Goal: Navigation & Orientation: Understand site structure

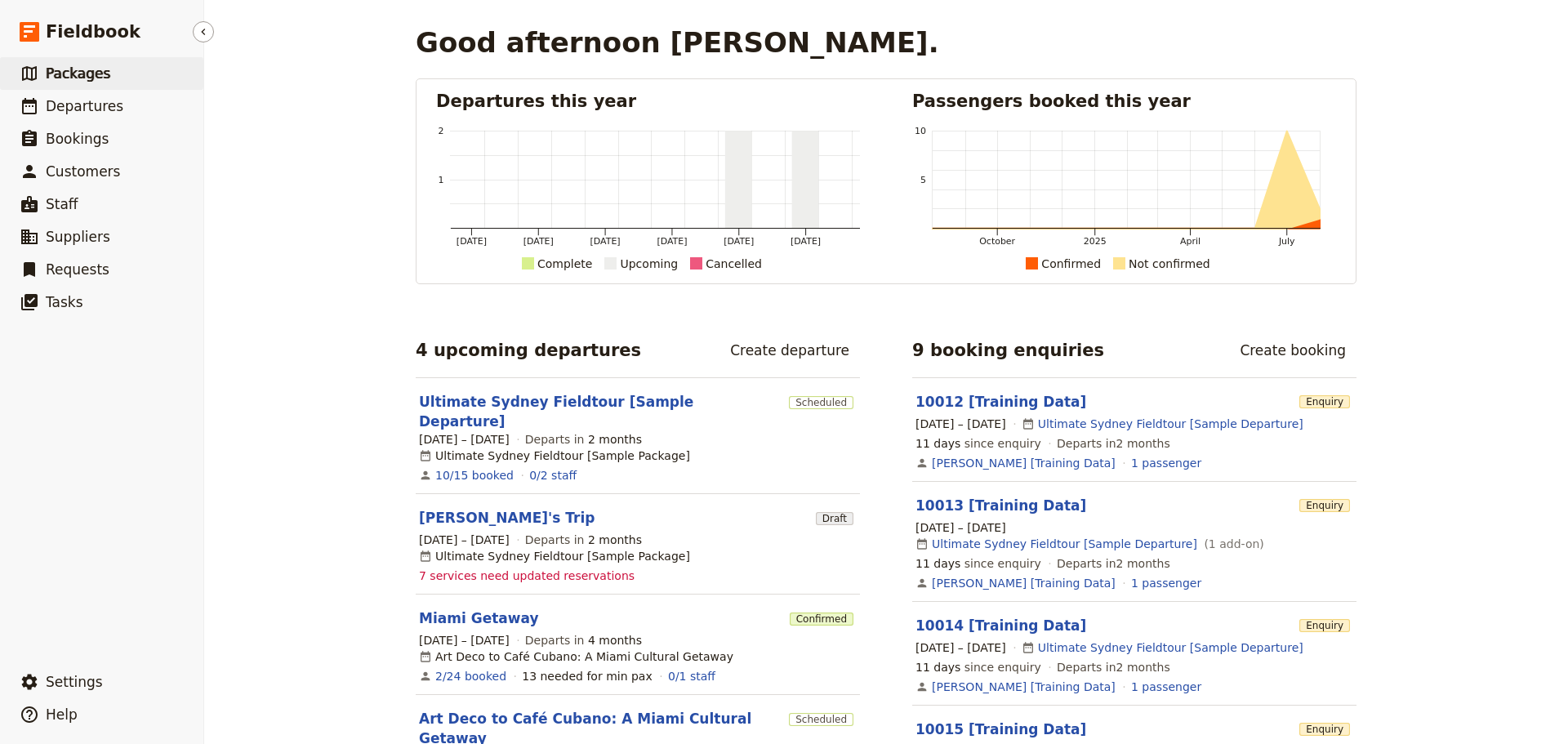
click at [74, 79] on span "Packages" at bounding box center [78, 73] width 65 height 16
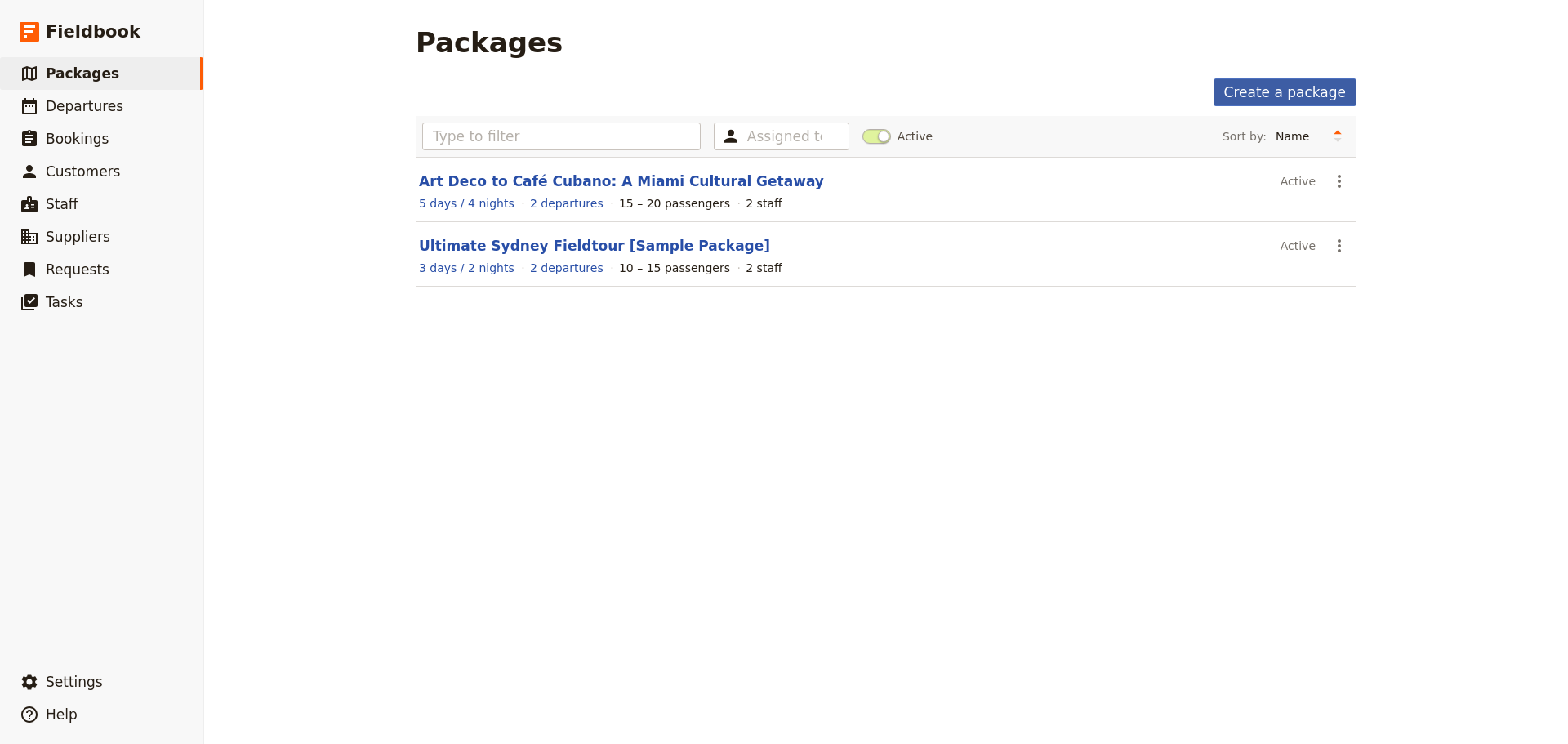
click at [1281, 94] on link "Create a package" at bounding box center [1285, 93] width 143 height 28
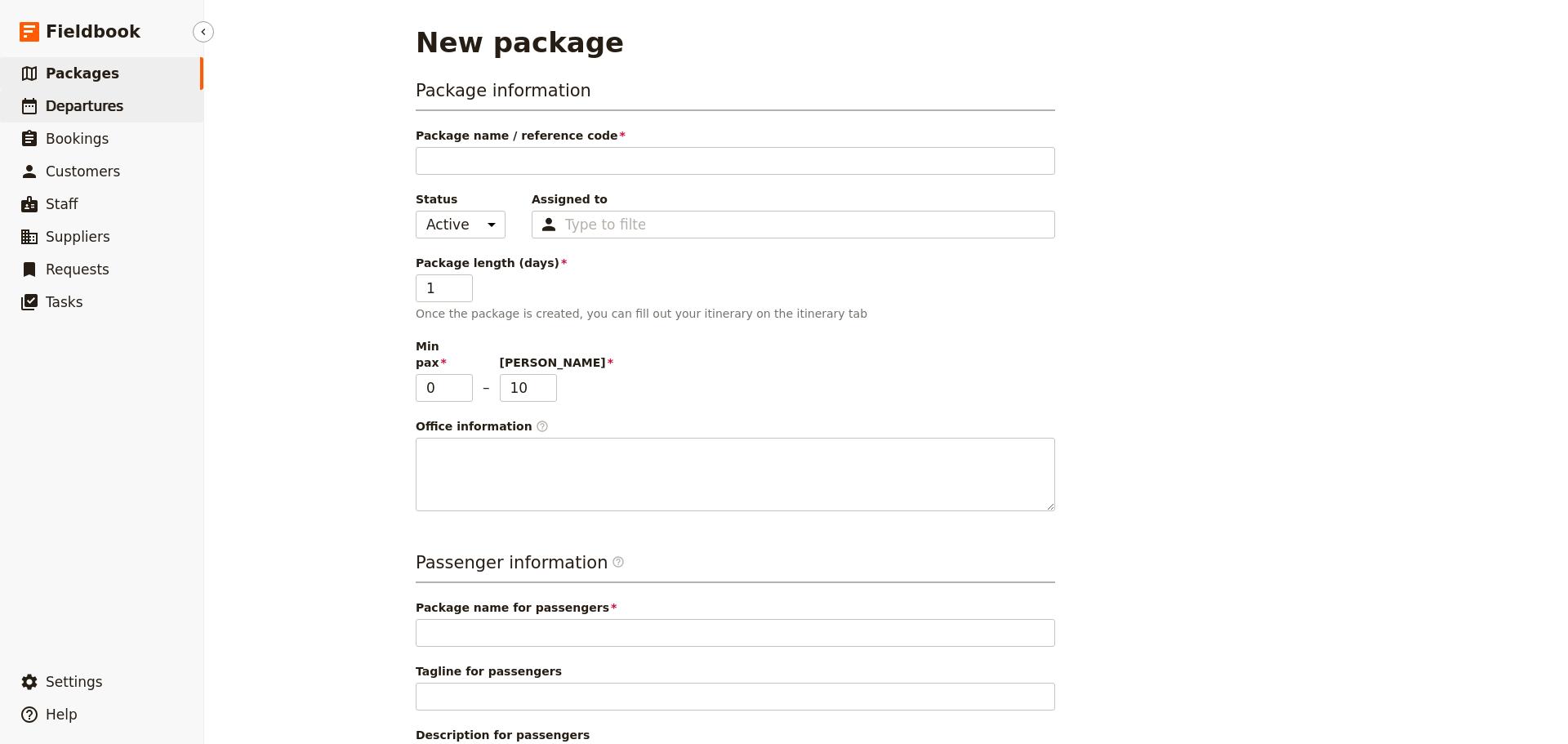
click at [99, 107] on span "Departures" at bounding box center [84, 106] width 78 height 16
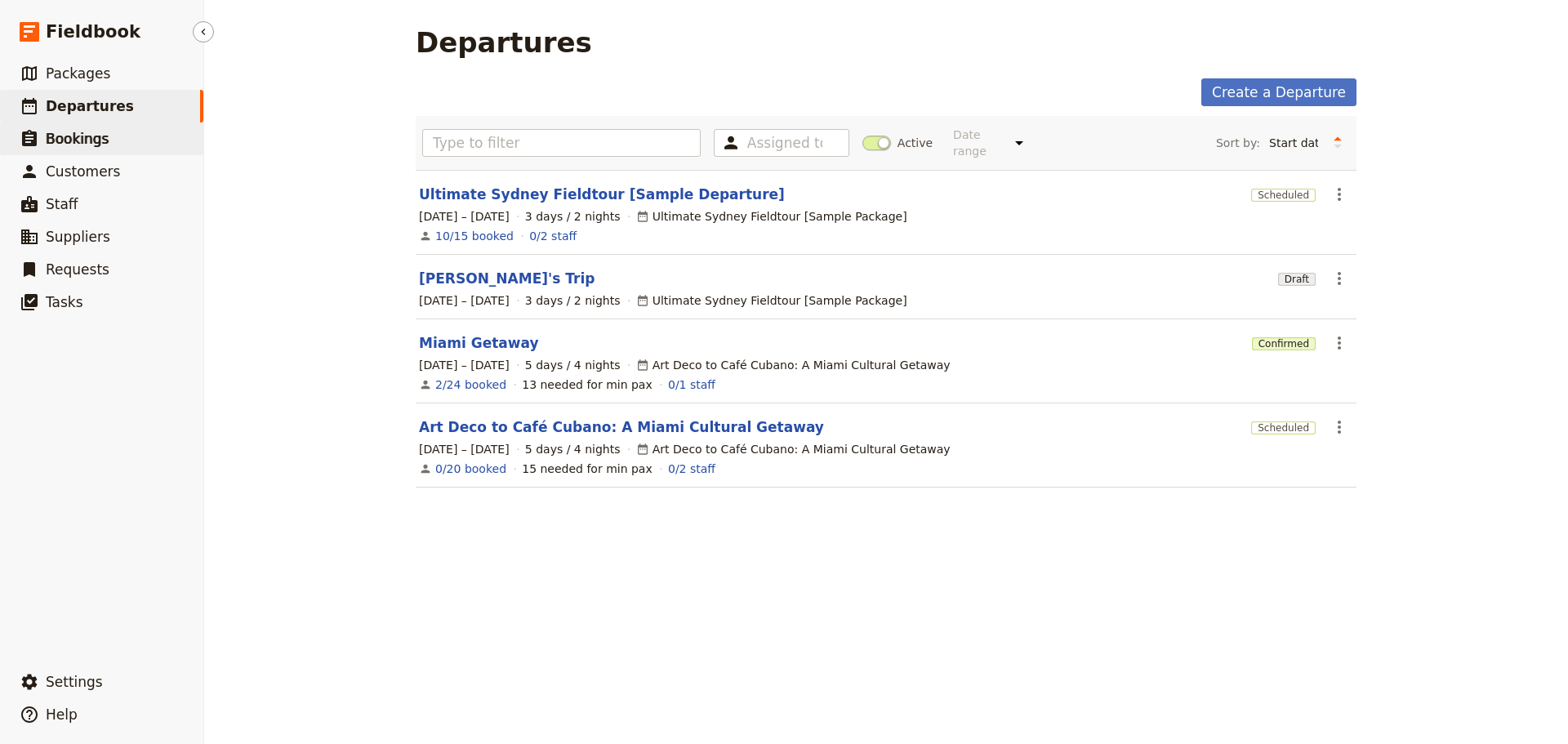
click at [99, 135] on span "Bookings" at bounding box center [77, 138] width 63 height 16
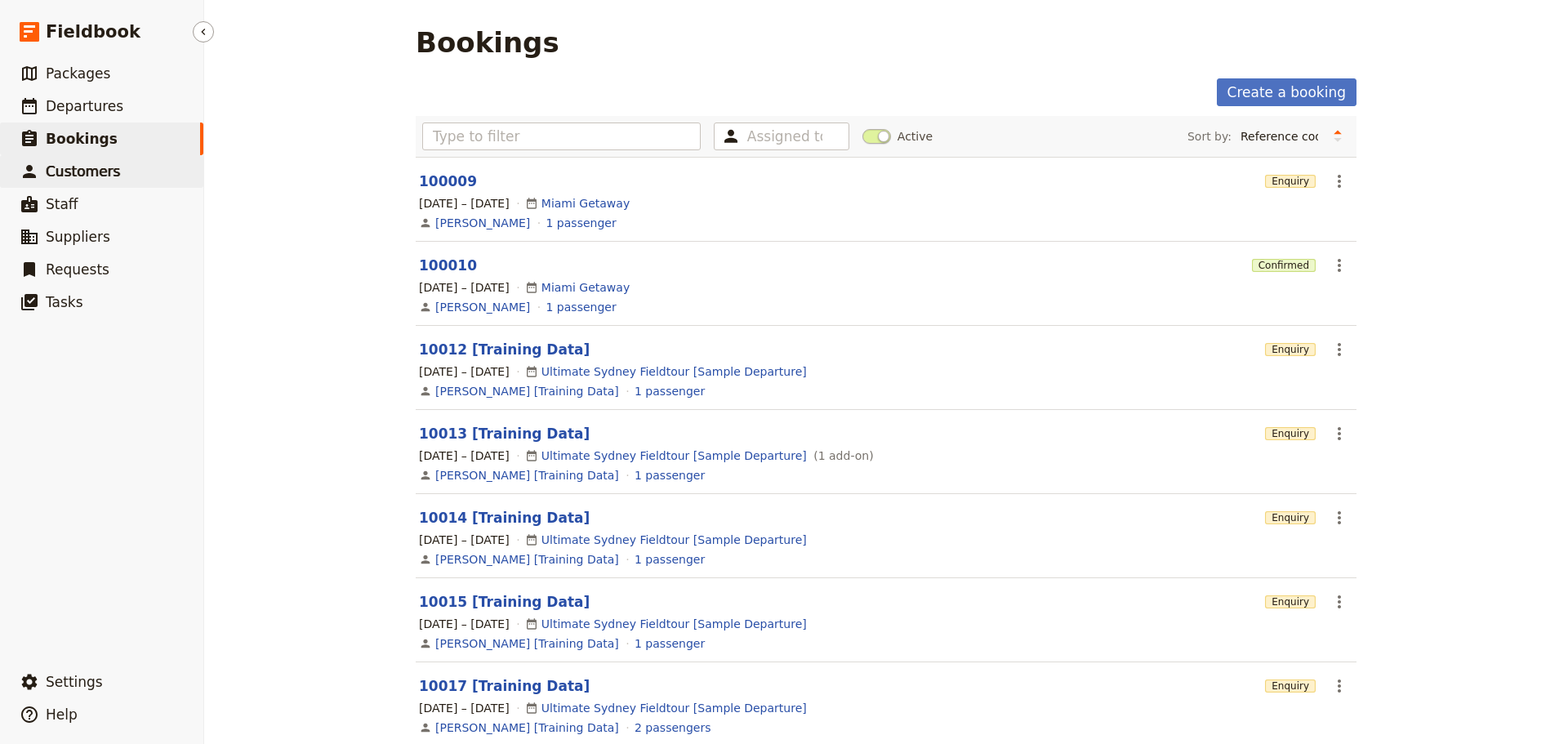
click at [97, 175] on span "Customers" at bounding box center [82, 171] width 74 height 16
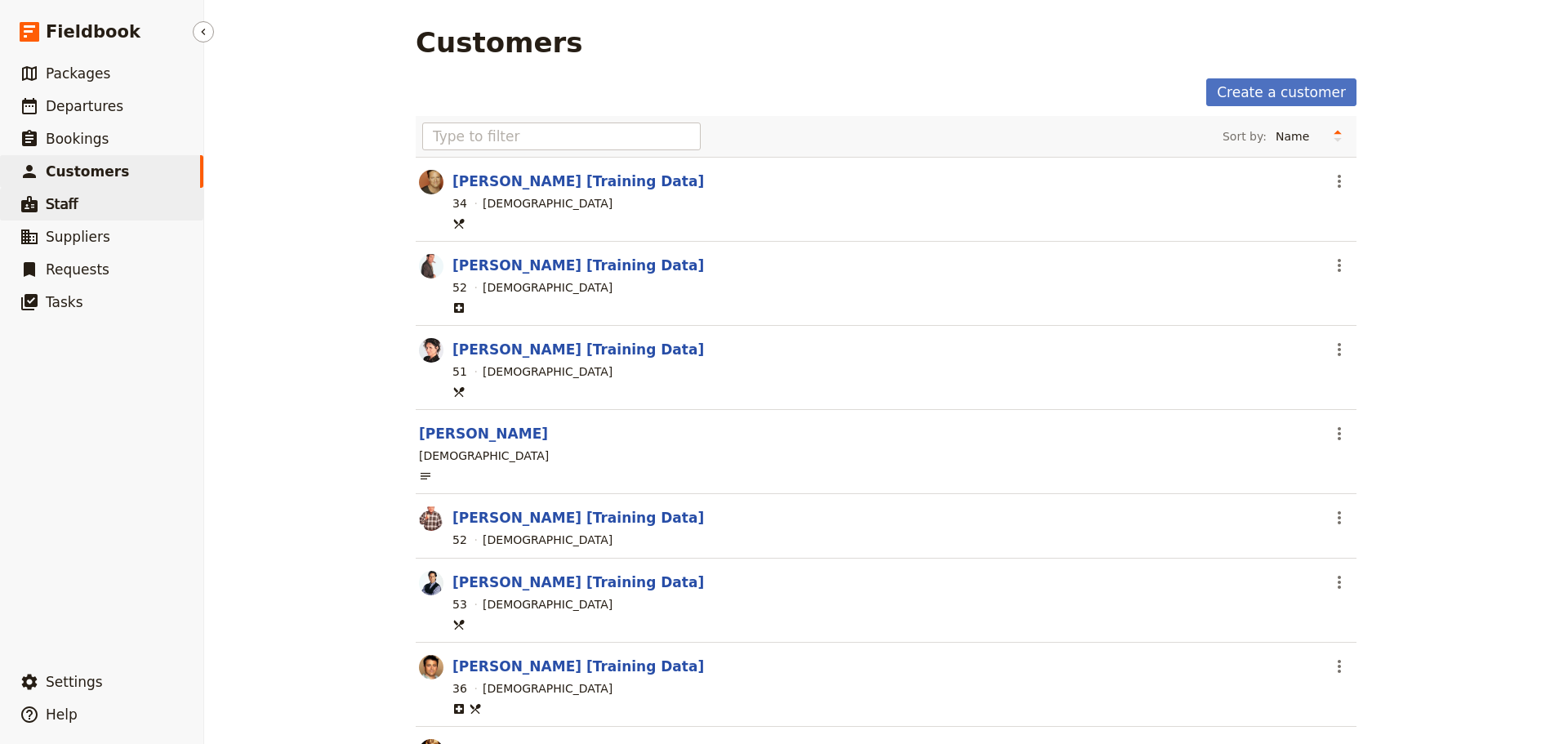
click at [81, 204] on link "​ Staff" at bounding box center [102, 204] width 204 height 33
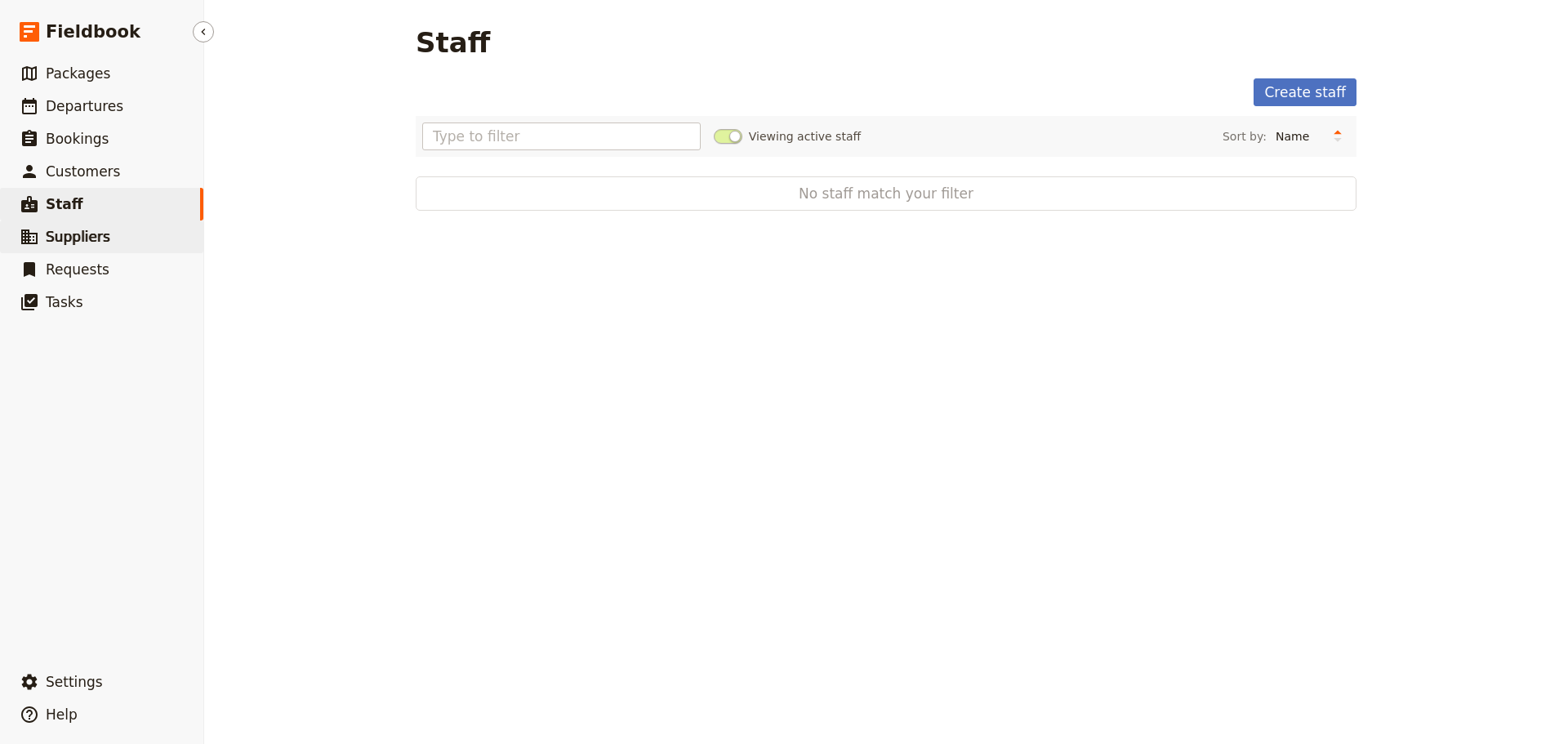
click at [106, 244] on link "​ Suppliers" at bounding box center [102, 236] width 204 height 33
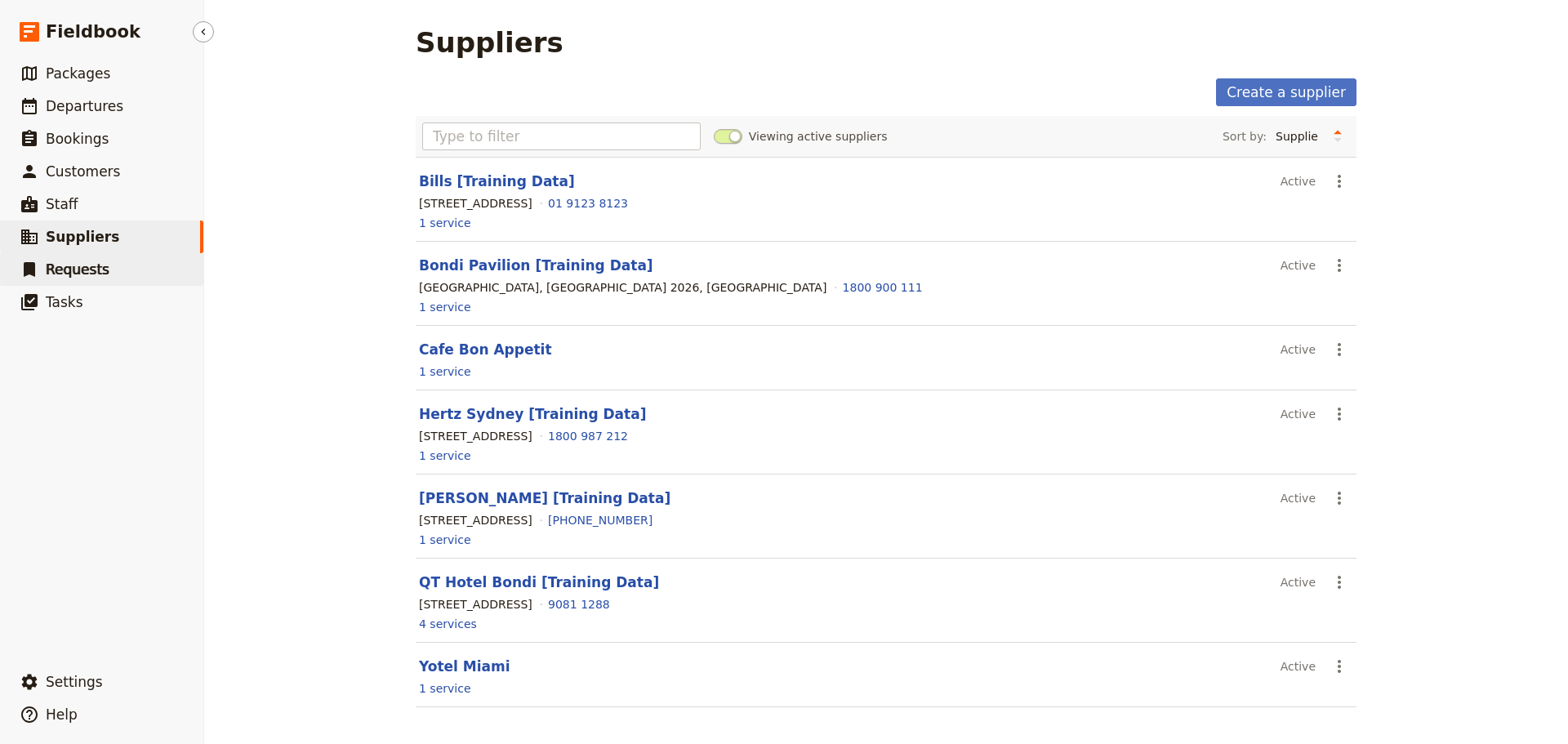
click at [108, 279] on link "​ Requests" at bounding box center [102, 269] width 204 height 33
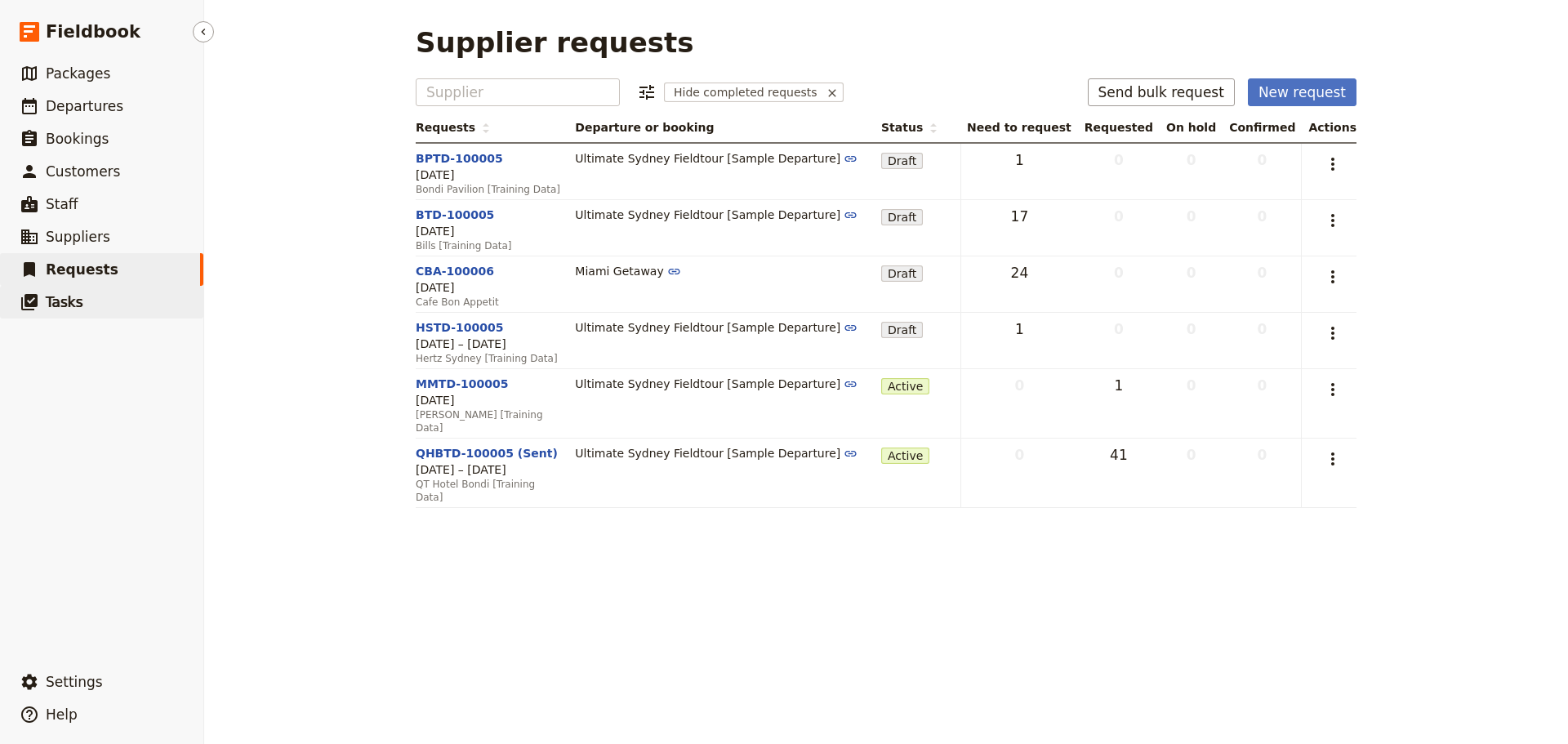
click at [113, 315] on link "​ Tasks" at bounding box center [102, 302] width 204 height 33
